Goal: Information Seeking & Learning: Learn about a topic

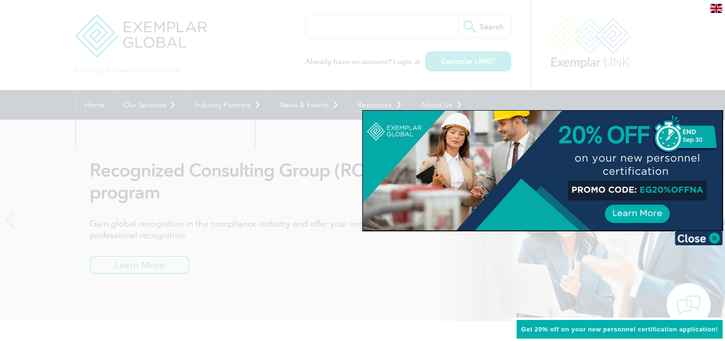
click at [650, 214] on div at bounding box center [542, 171] width 359 height 120
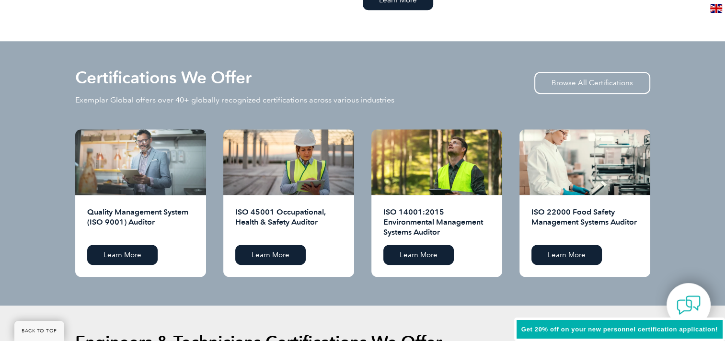
scroll to position [958, 0]
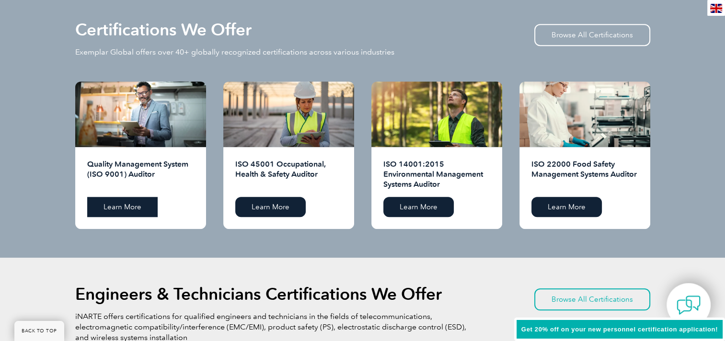
click at [140, 203] on link "Learn More" at bounding box center [122, 207] width 70 height 20
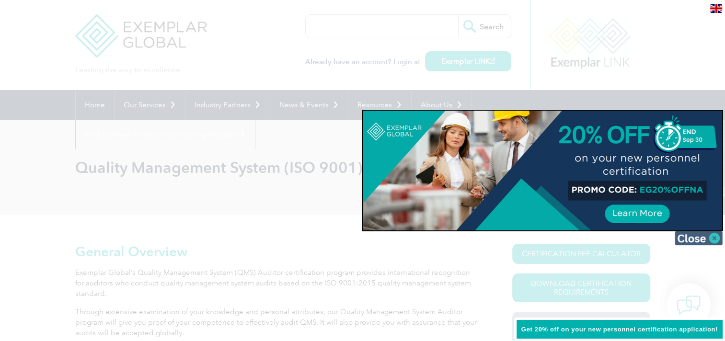
click at [707, 238] on img at bounding box center [699, 238] width 48 height 14
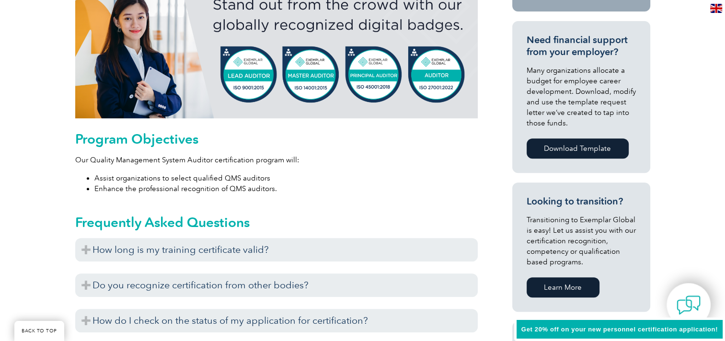
scroll to position [479, 0]
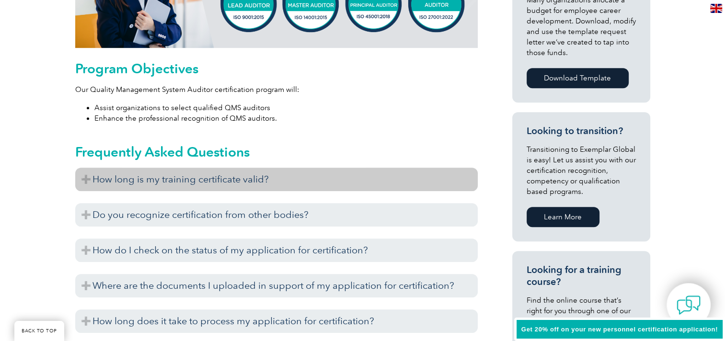
click at [258, 184] on h3 "How long is my training certificate valid?" at bounding box center [276, 179] width 403 height 23
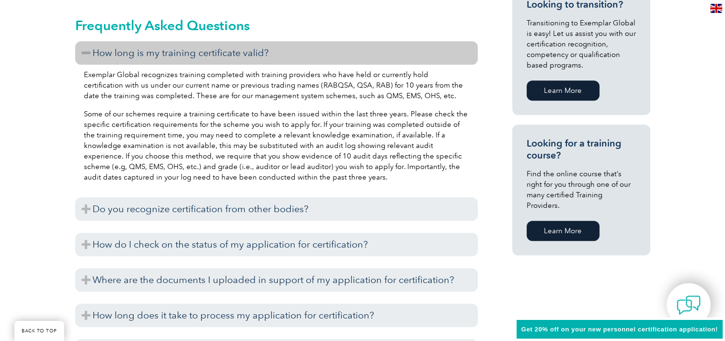
scroll to position [623, 0]
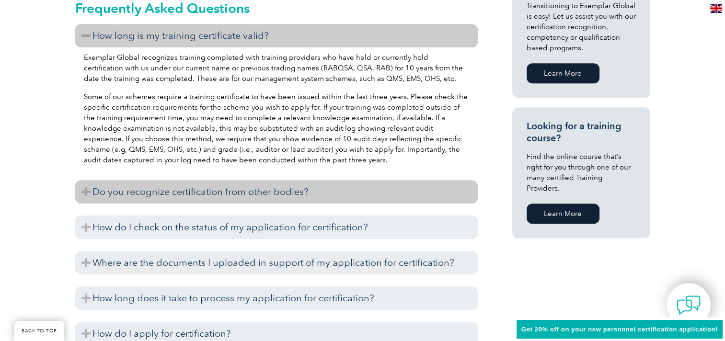
click at [257, 195] on h3 "Do you recognize certification from other bodies?" at bounding box center [276, 191] width 403 height 23
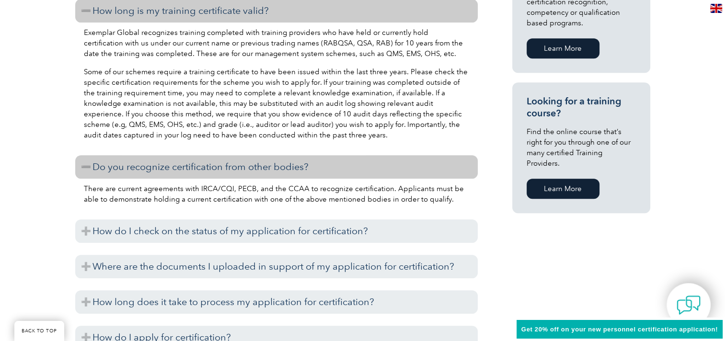
scroll to position [671, 0]
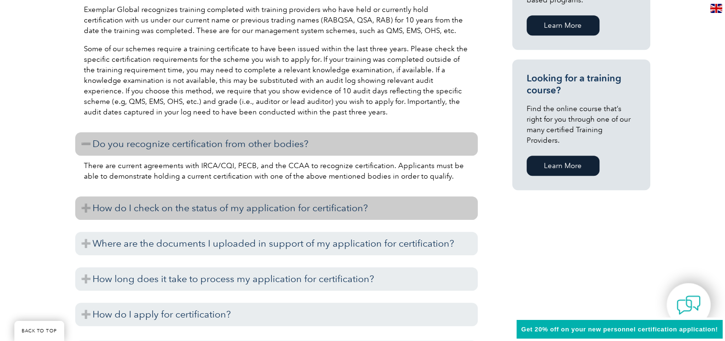
click at [277, 209] on h3 "How do I check on the status of my application for certification?" at bounding box center [276, 207] width 403 height 23
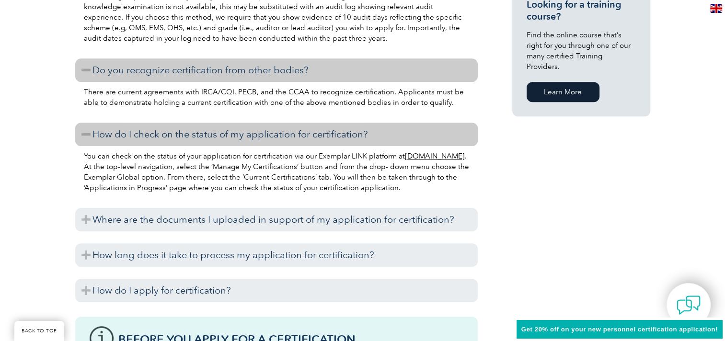
scroll to position [767, 0]
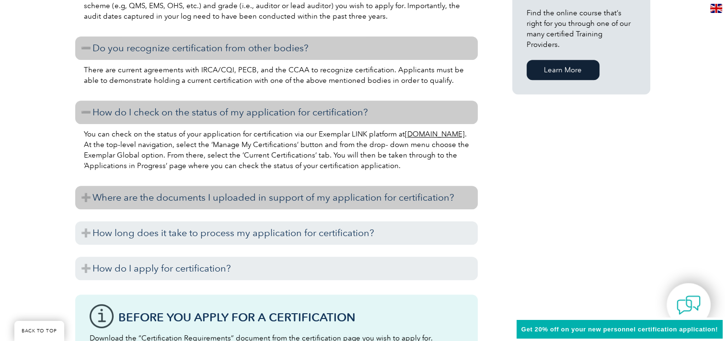
click at [276, 204] on h3 "Where are the documents I uploaded in support of my application for certificati…" at bounding box center [276, 197] width 403 height 23
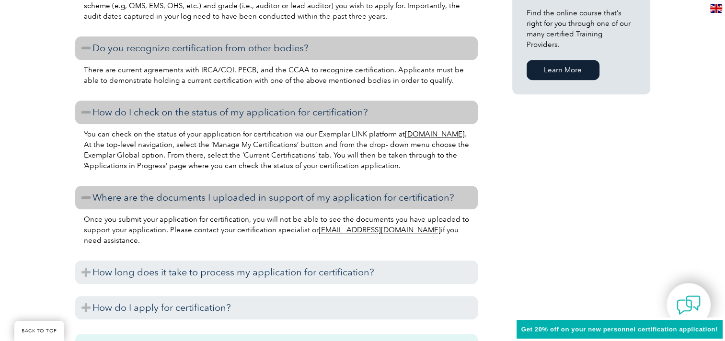
scroll to position [815, 0]
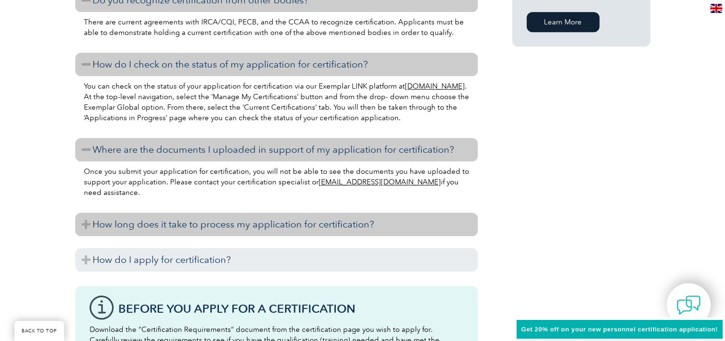
click at [276, 222] on h3 "How long does it take to process my application for certification?" at bounding box center [276, 224] width 403 height 23
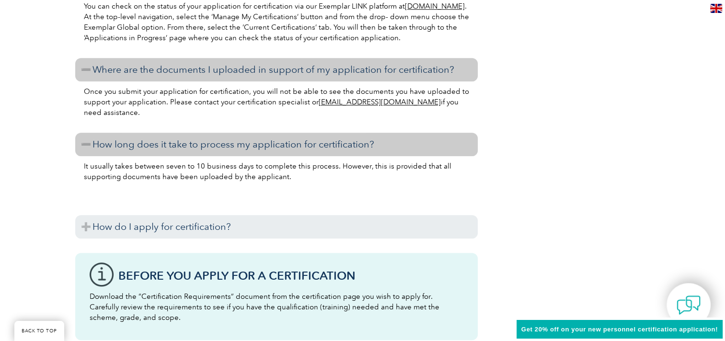
scroll to position [910, 0]
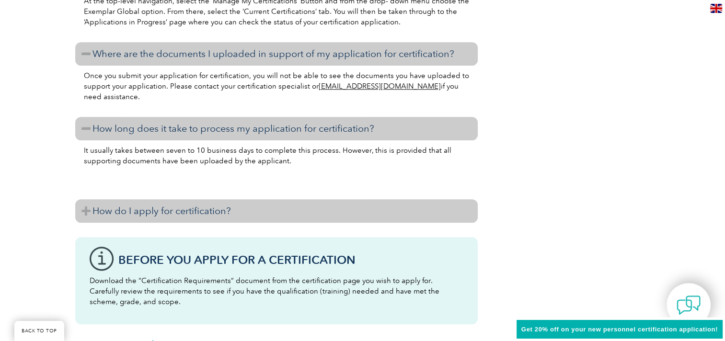
click at [269, 209] on h3 "How do I apply for certification?" at bounding box center [276, 210] width 403 height 23
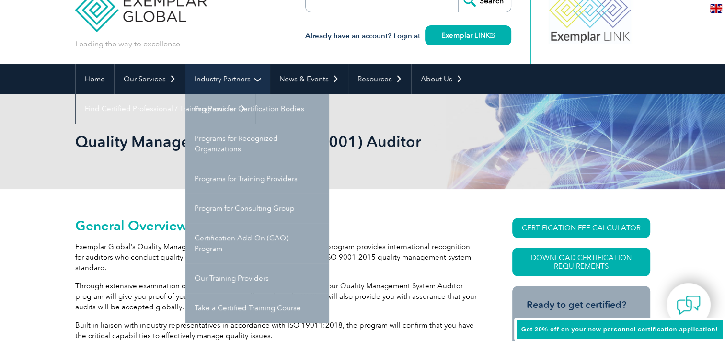
scroll to position [48, 0]
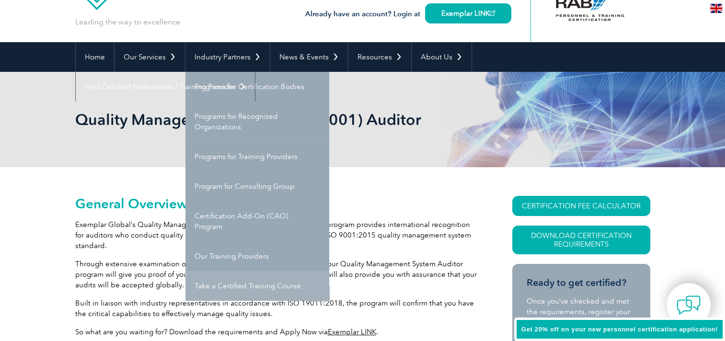
click at [230, 286] on link "Take a Certified Training Course" at bounding box center [257, 286] width 144 height 30
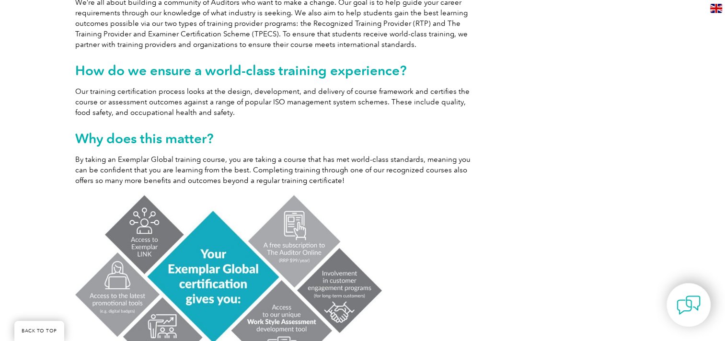
scroll to position [288, 0]
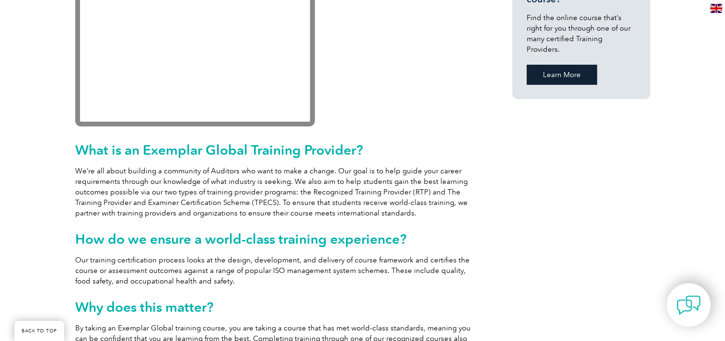
click at [577, 66] on link "Learn More" at bounding box center [562, 75] width 70 height 20
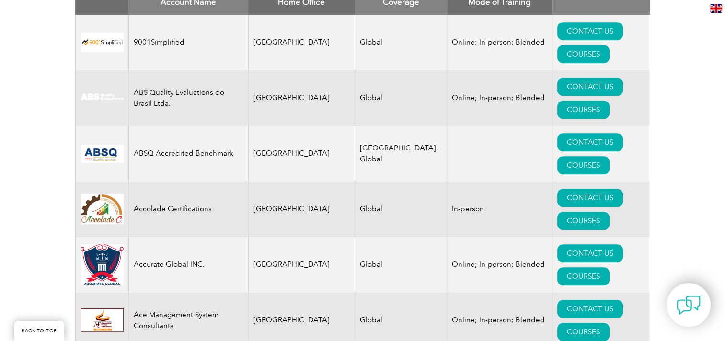
scroll to position [144, 0]
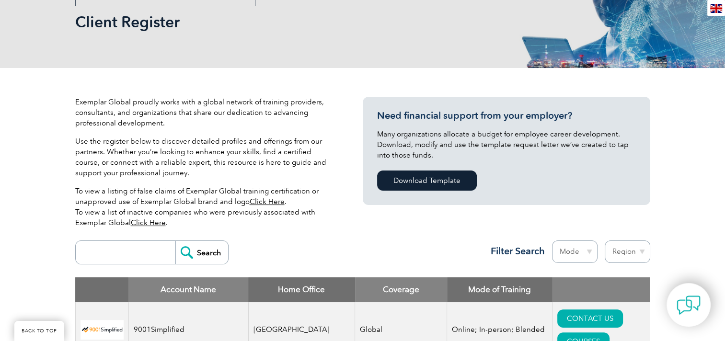
click at [156, 250] on input "search" at bounding box center [128, 252] width 95 height 23
type input "[GEOGRAPHIC_DATA]"
click at [220, 252] on form "greece Search" at bounding box center [151, 253] width 153 height 24
click at [210, 251] on input "Search" at bounding box center [201, 252] width 53 height 23
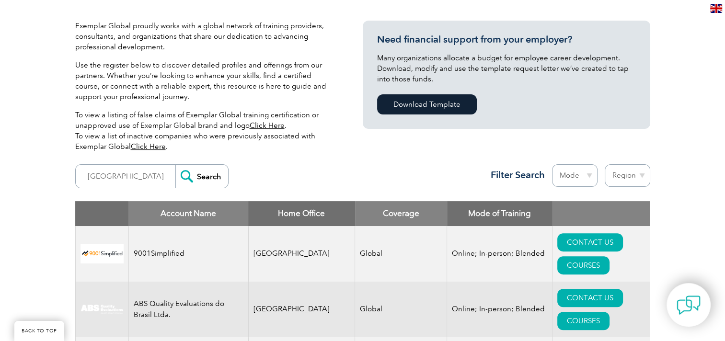
scroll to position [240, 0]
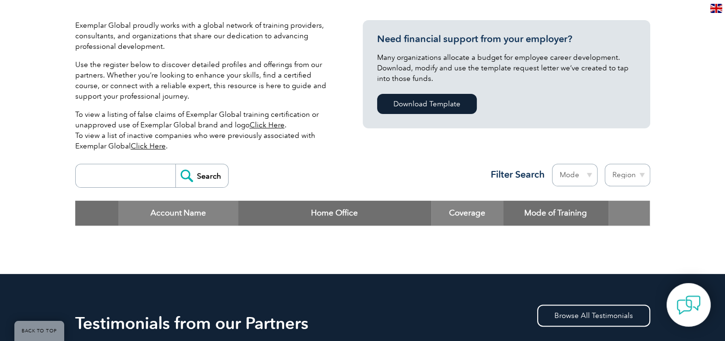
scroll to position [288, 0]
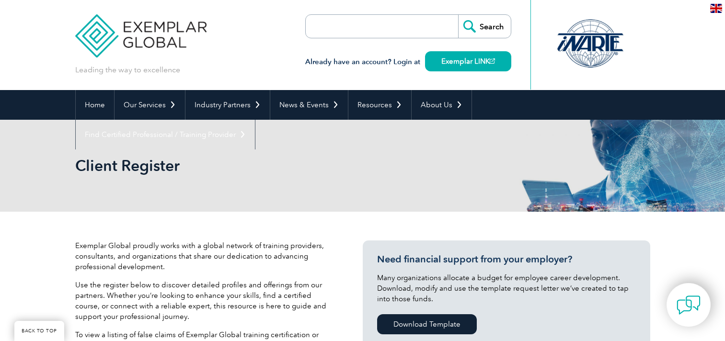
scroll to position [240, 0]
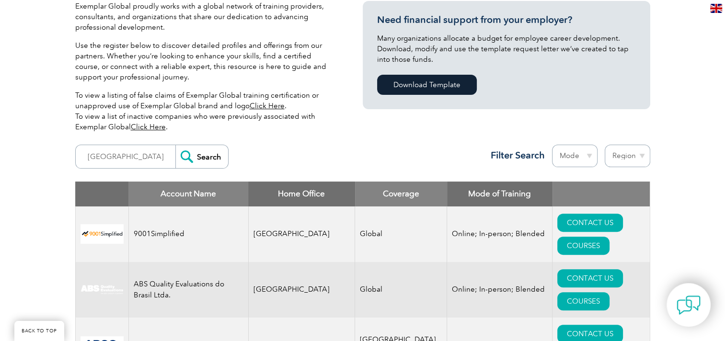
click at [92, 155] on input "[GEOGRAPHIC_DATA]" at bounding box center [128, 156] width 95 height 23
type input "auditor"
click at [175, 145] on input "Search" at bounding box center [201, 156] width 53 height 23
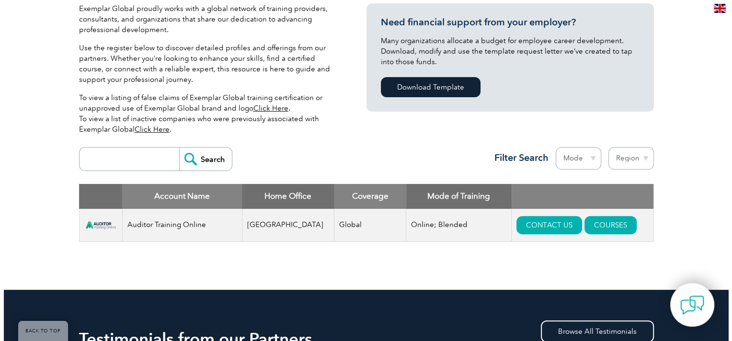
scroll to position [240, 0]
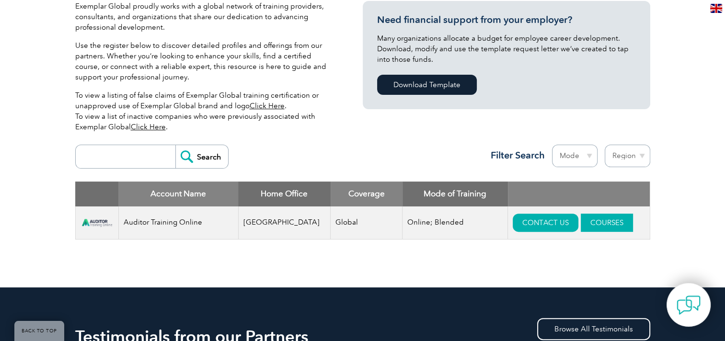
click at [583, 226] on link "COURSES" at bounding box center [607, 223] width 52 height 18
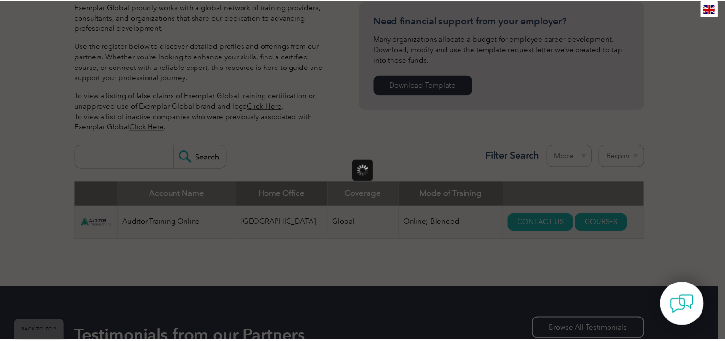
scroll to position [0, 0]
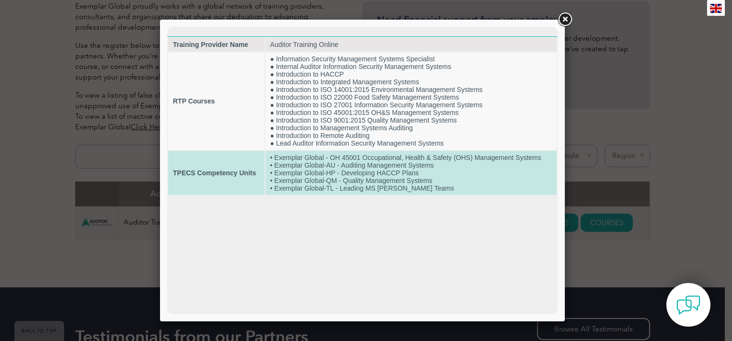
click at [392, 190] on td "• Exemplar Global - OH 45001 Occupational, Health & Safety (OHS) Management Sys…" at bounding box center [410, 173] width 291 height 44
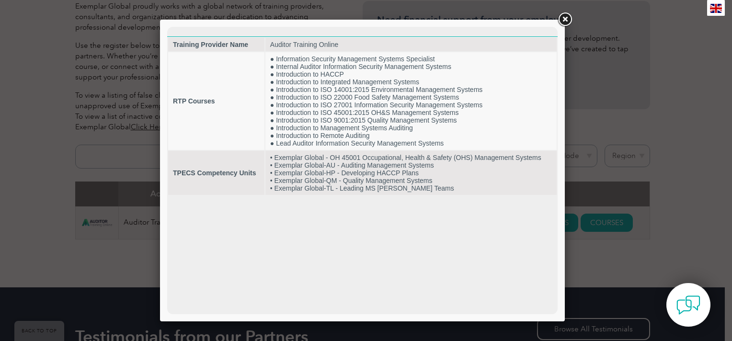
click at [564, 22] on link at bounding box center [564, 19] width 17 height 17
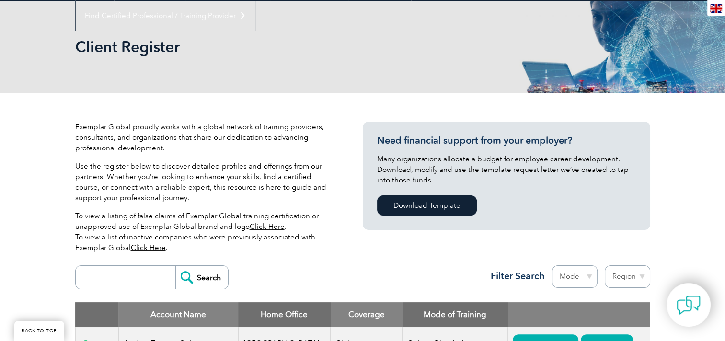
scroll to position [96, 0]
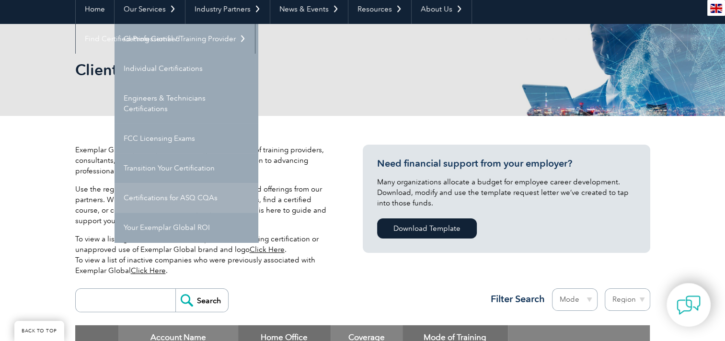
click at [183, 202] on link "Certifications for ASQ CQAs" at bounding box center [187, 198] width 144 height 30
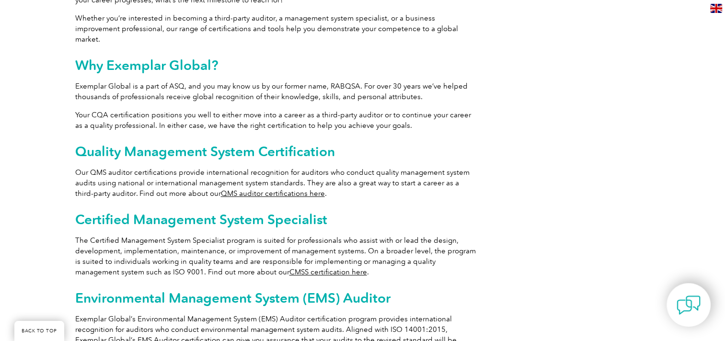
scroll to position [383, 0]
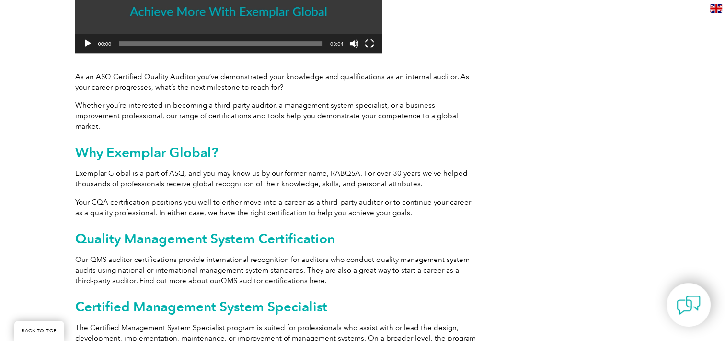
click at [241, 276] on link "QMS auditor certifications here" at bounding box center [273, 280] width 104 height 9
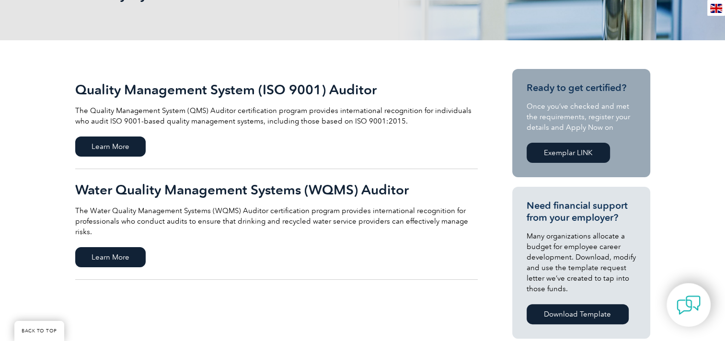
scroll to position [192, 0]
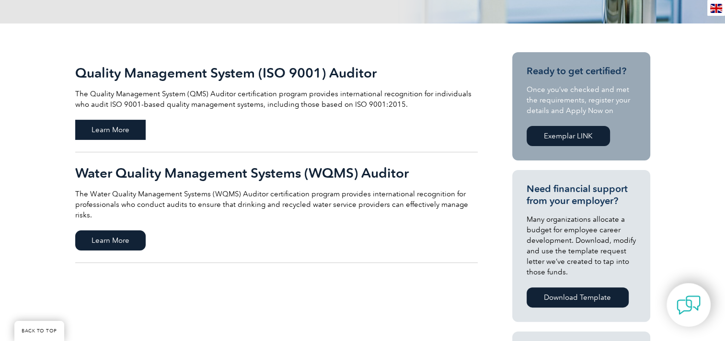
click at [126, 127] on span "Learn More" at bounding box center [110, 130] width 70 height 20
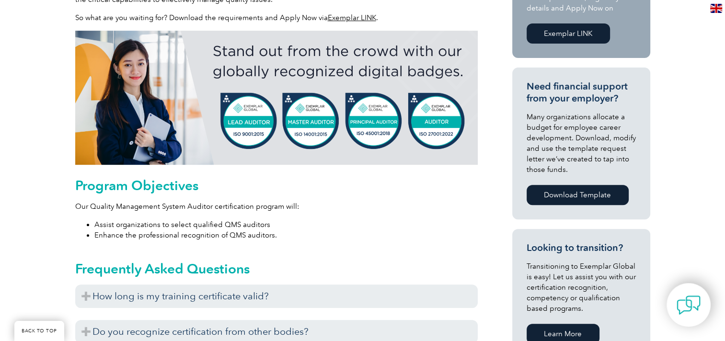
scroll to position [383, 0]
